Goal: Communication & Community: Answer question/provide support

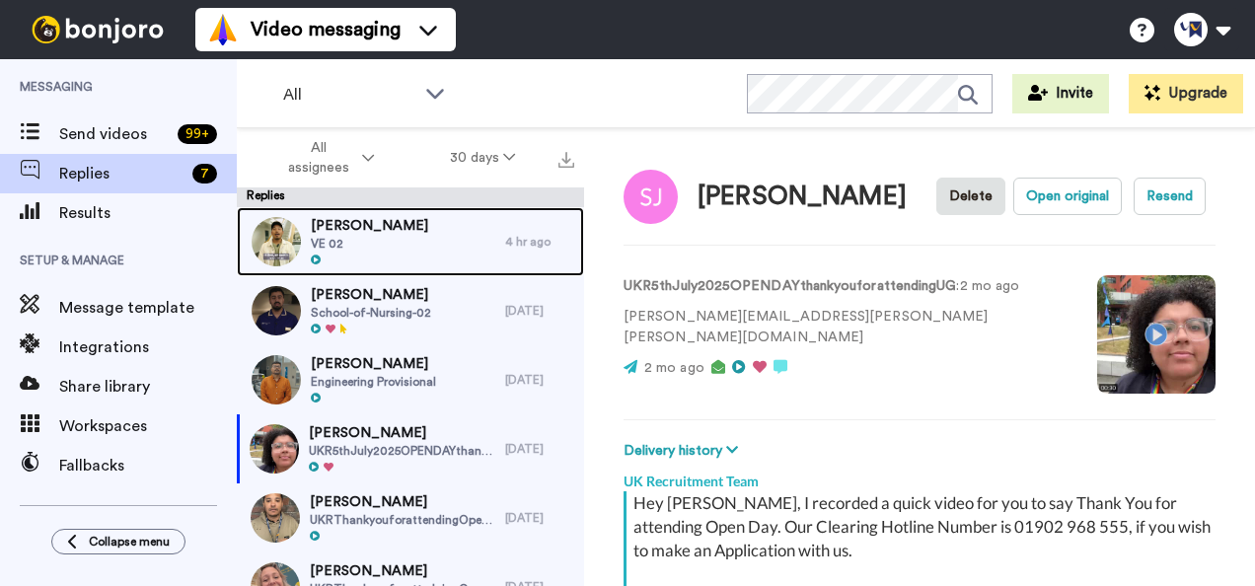
click at [404, 215] on div "Daniel Inyang VE 02" at bounding box center [371, 241] width 268 height 69
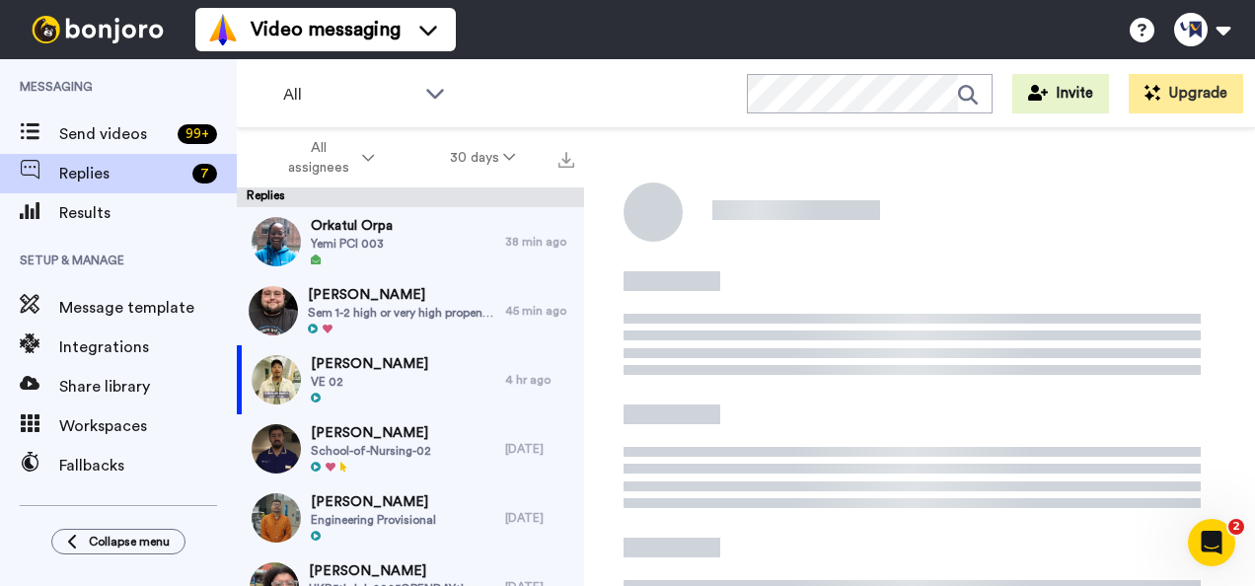
scroll to position [290, 0]
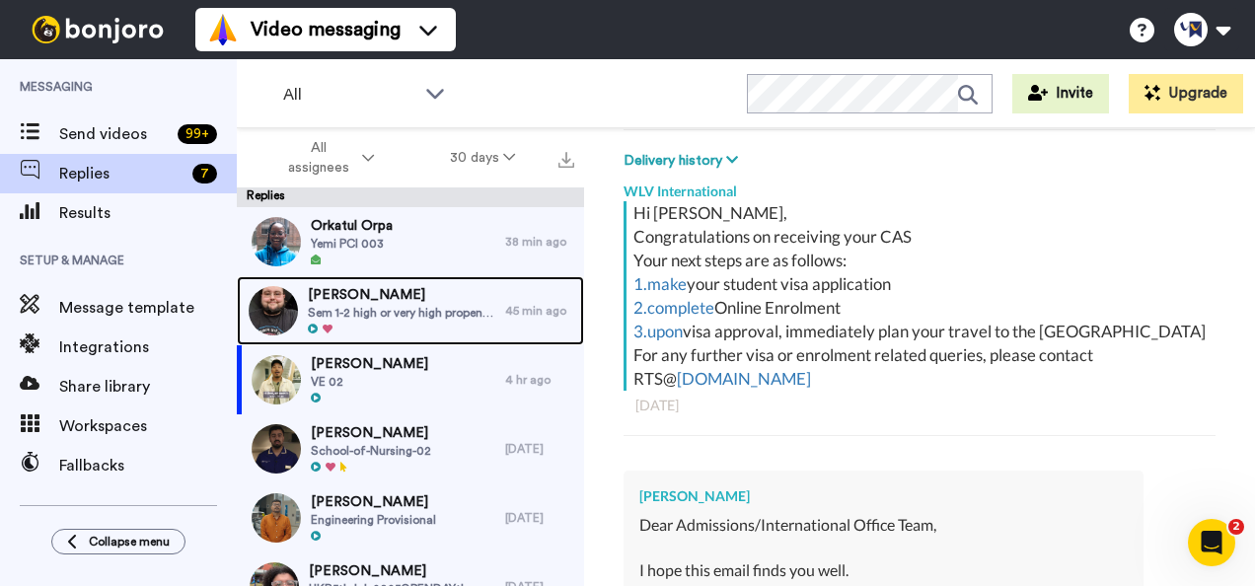
click at [450, 302] on span "Sharanjit Rattu" at bounding box center [401, 295] width 187 height 20
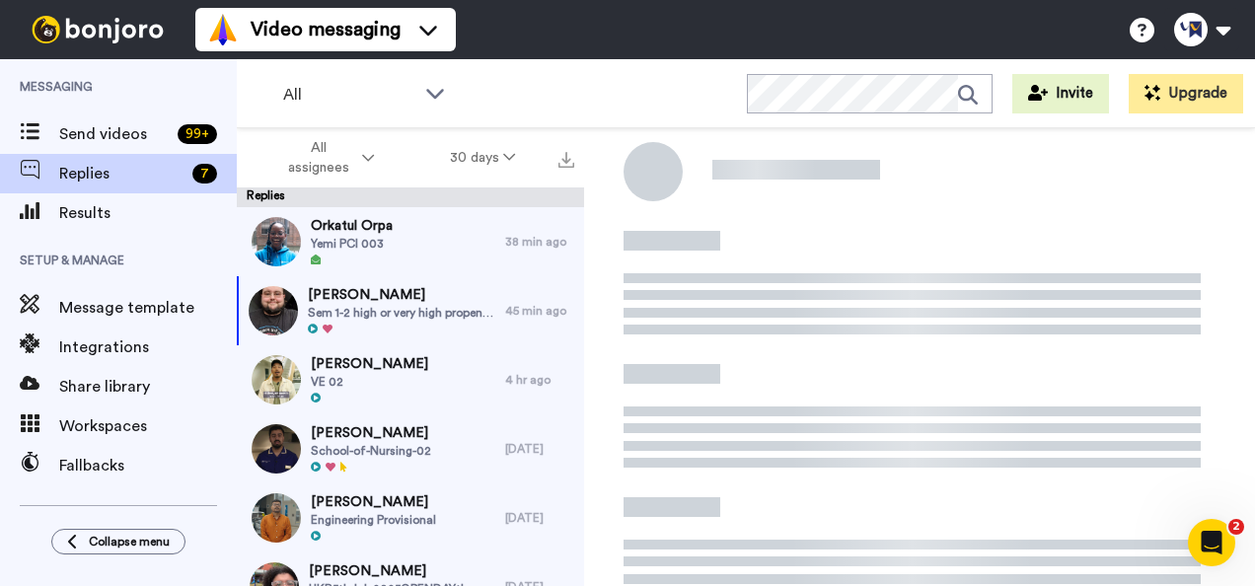
type textarea "x"
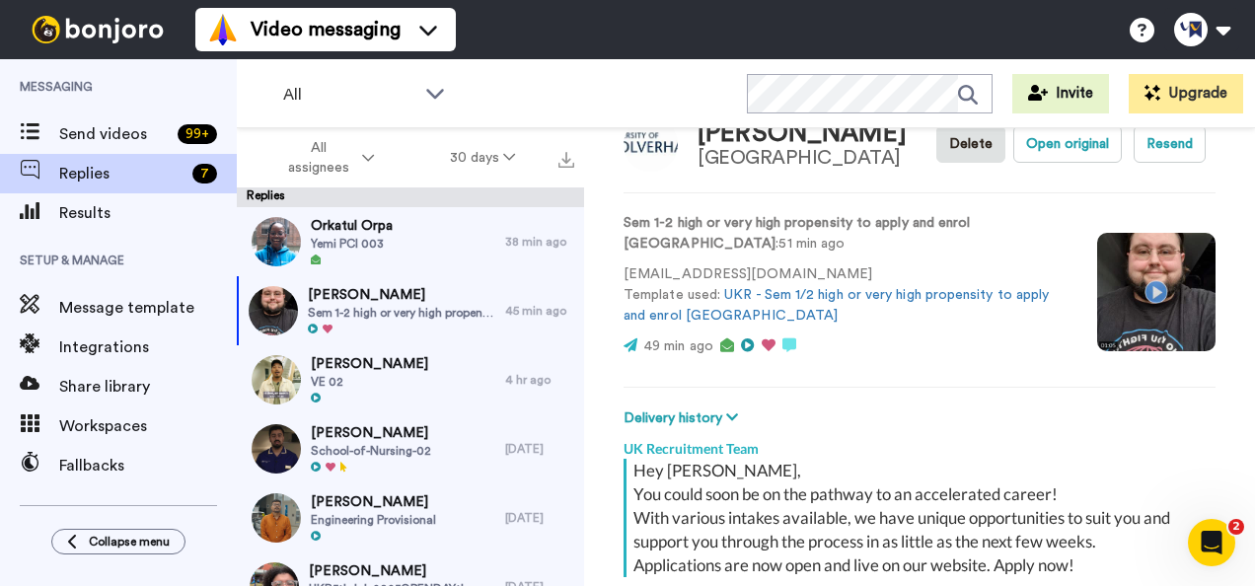
scroll to position [294, 0]
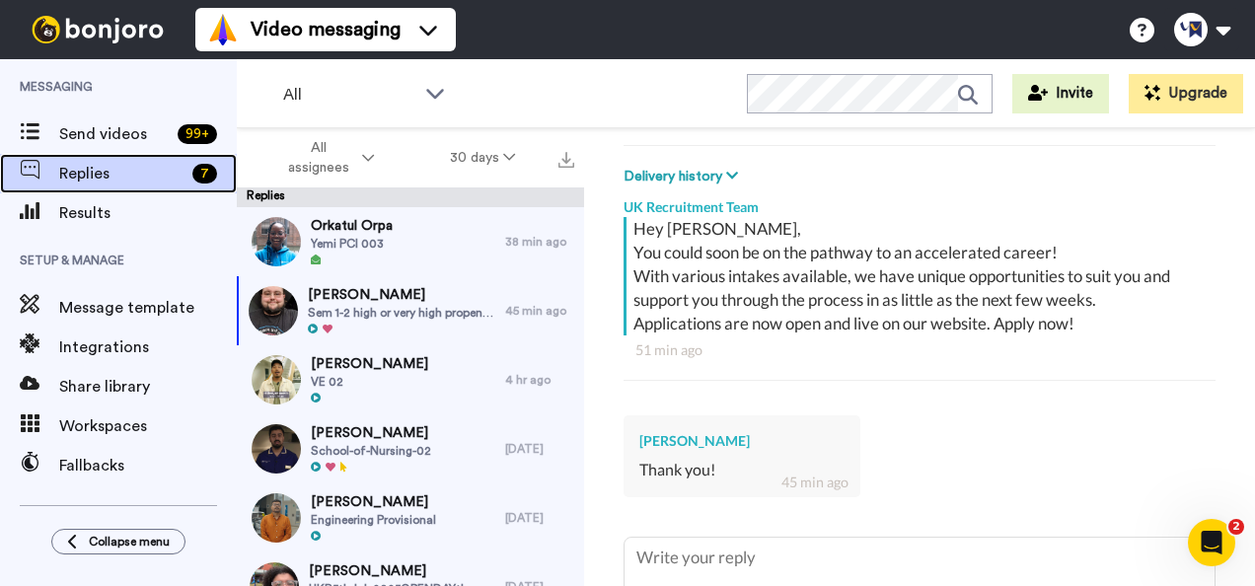
click at [122, 180] on span "Replies" at bounding box center [121, 174] width 125 height 24
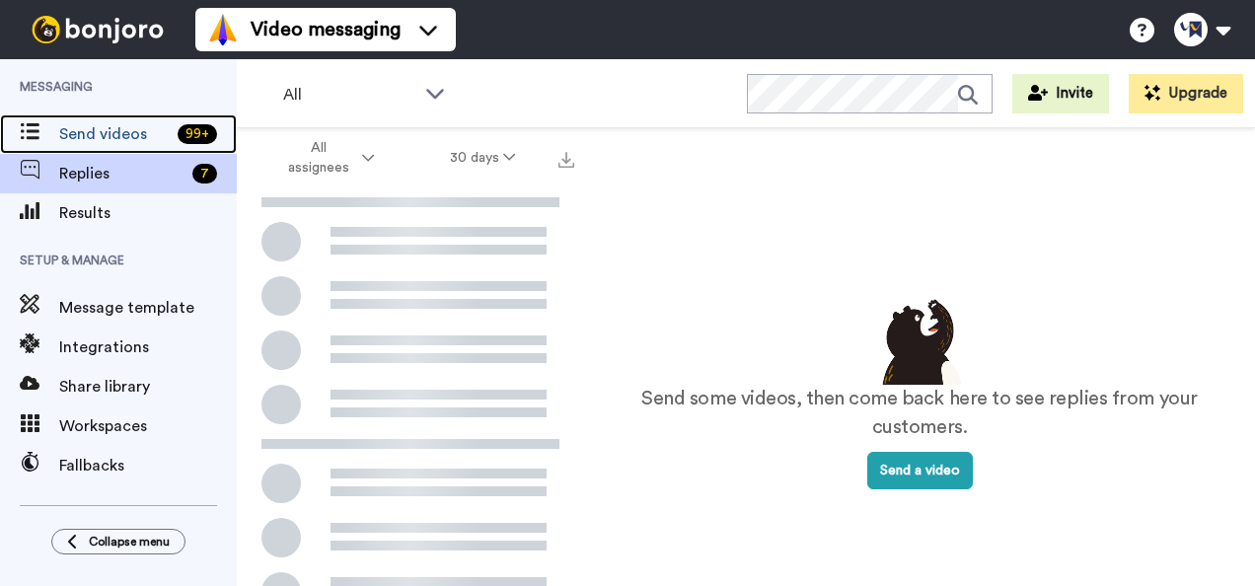
click at [133, 136] on span "Send videos" at bounding box center [114, 134] width 110 height 24
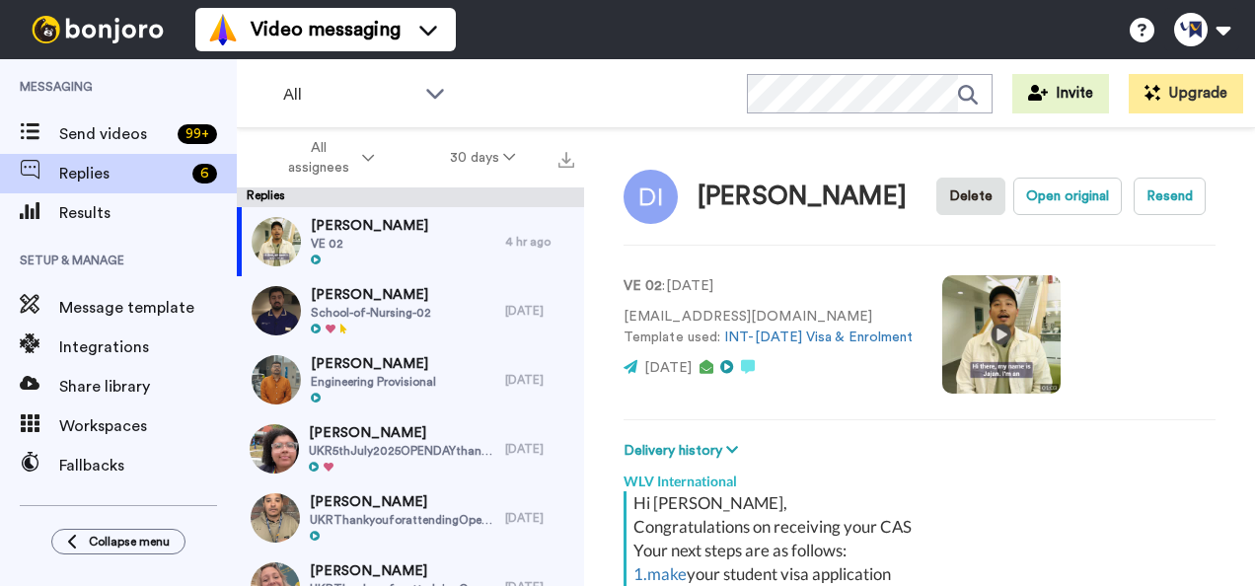
type textarea "x"
